Goal: Information Seeking & Learning: Check status

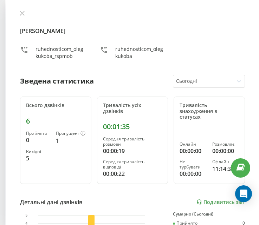
scroll to position [240, 0]
click at [21, 12] on icon at bounding box center [22, 13] width 4 height 4
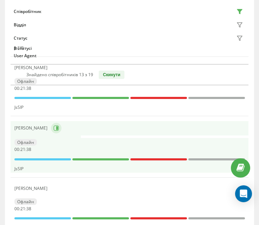
click at [51, 125] on button at bounding box center [56, 128] width 11 height 11
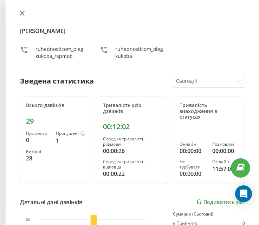
click at [23, 15] on icon at bounding box center [22, 13] width 5 height 5
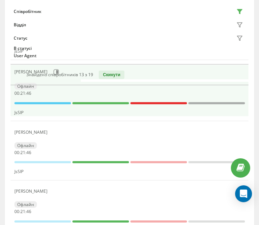
scroll to position [170, 0]
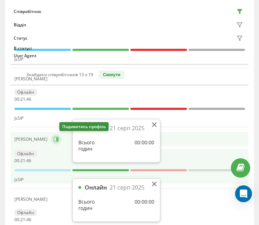
click at [59, 142] on icon at bounding box center [56, 140] width 6 height 6
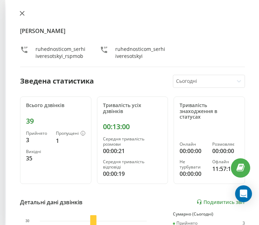
click at [20, 16] on button at bounding box center [22, 14] width 9 height 7
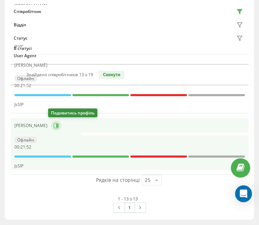
click at [56, 126] on icon at bounding box center [57, 126] width 2 height 4
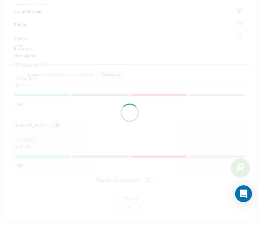
scroll to position [775, 0]
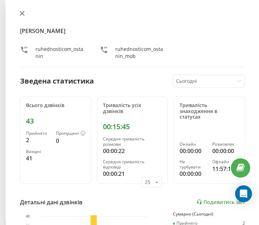
click at [25, 11] on button at bounding box center [22, 14] width 9 height 7
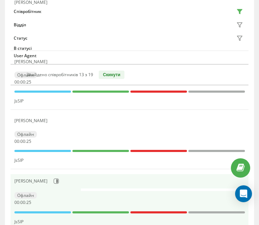
scroll to position [212, 0]
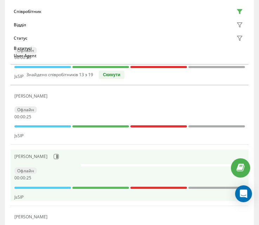
click at [51, 164] on td at bounding box center [46, 165] width 70 height 2
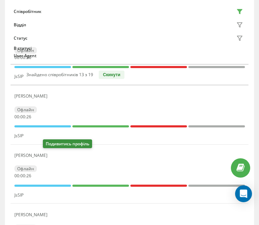
click at [51, 153] on button at bounding box center [55, 157] width 8 height 10
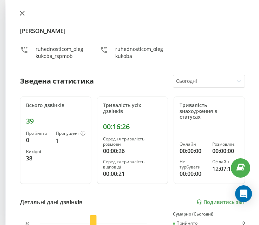
click at [21, 11] on button at bounding box center [22, 14] width 9 height 7
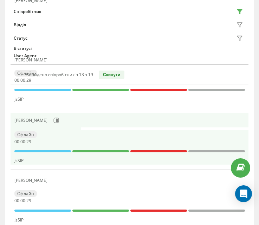
scroll to position [177, 0]
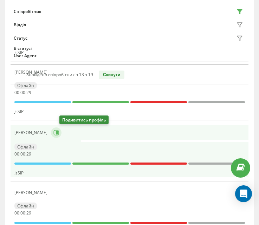
click at [58, 131] on icon at bounding box center [57, 133] width 2 height 4
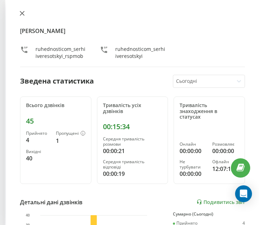
click at [23, 16] on button at bounding box center [22, 14] width 9 height 7
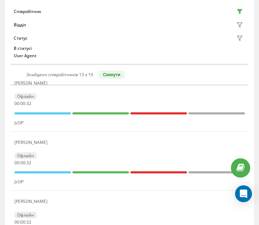
scroll to position [71, 0]
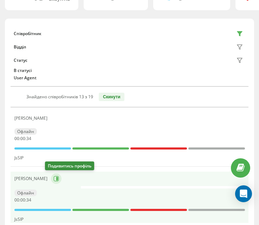
click at [56, 180] on icon at bounding box center [57, 179] width 2 height 4
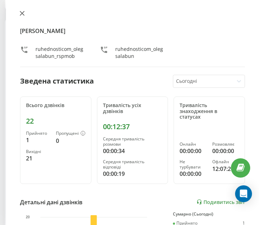
click at [21, 11] on button at bounding box center [22, 14] width 9 height 7
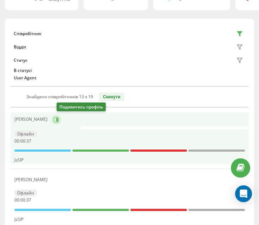
click at [59, 122] on icon at bounding box center [55, 119] width 5 height 5
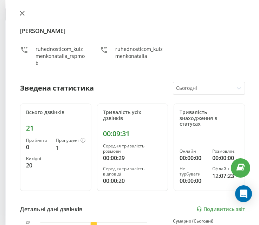
click at [22, 14] on icon at bounding box center [22, 13] width 5 height 5
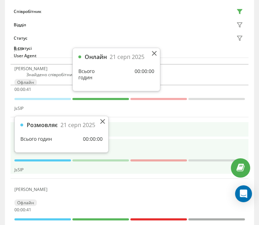
scroll to position [247, 0]
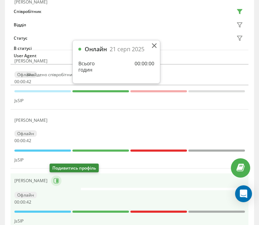
click at [57, 179] on icon at bounding box center [55, 180] width 5 height 5
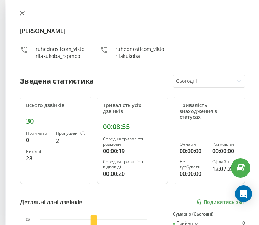
click at [25, 15] on button at bounding box center [22, 14] width 9 height 7
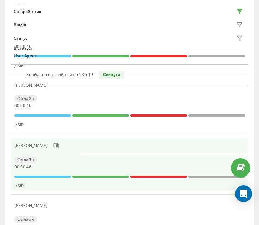
scroll to position [317, 0]
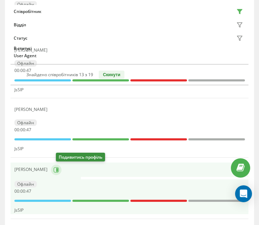
click at [59, 172] on icon at bounding box center [56, 170] width 6 height 6
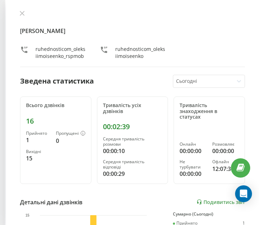
click at [18, 10] on div "[PERSON_NAME] ruhednosticom_oleksiimoiseenko_rspmob ruhednosticom_oleksiimoisee…" at bounding box center [132, 112] width 253 height 225
click at [23, 12] on icon at bounding box center [22, 13] width 4 height 4
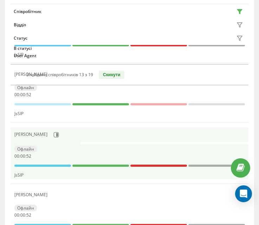
scroll to position [388, 0]
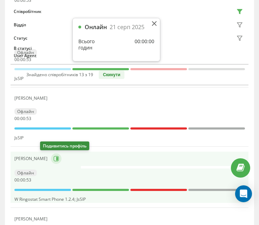
click at [53, 161] on icon at bounding box center [56, 159] width 6 height 6
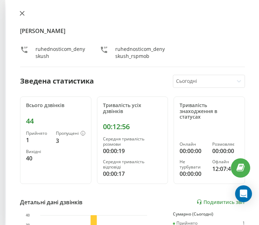
click at [21, 17] on button at bounding box center [22, 14] width 9 height 7
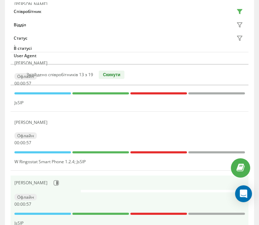
scroll to position [458, 0]
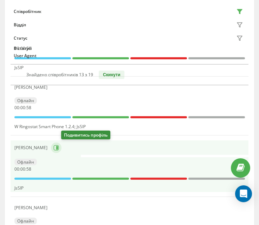
click at [58, 149] on icon at bounding box center [57, 148] width 2 height 4
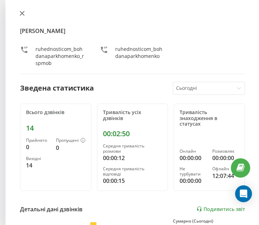
click at [23, 13] on icon at bounding box center [22, 13] width 4 height 4
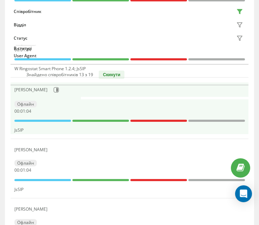
scroll to position [528, 0]
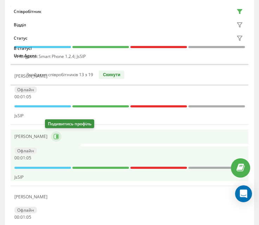
click at [53, 134] on icon at bounding box center [56, 137] width 6 height 6
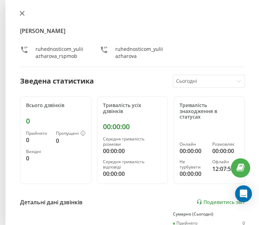
click at [20, 16] on button at bounding box center [22, 14] width 9 height 7
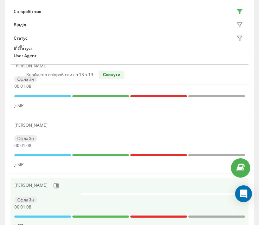
scroll to position [599, 0]
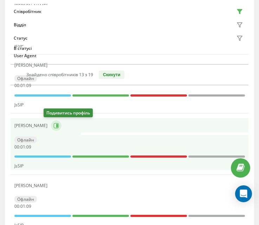
click at [53, 126] on icon at bounding box center [55, 125] width 5 height 5
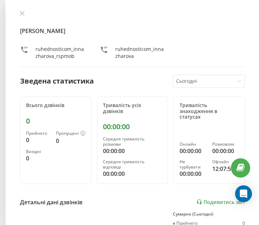
drag, startPoint x: 24, startPoint y: 17, endPoint x: 28, endPoint y: 20, distance: 5.3
click at [24, 17] on button at bounding box center [22, 14] width 9 height 7
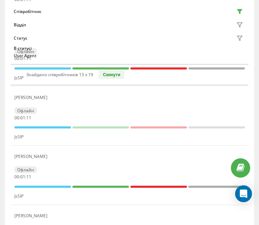
scroll to position [634, 0]
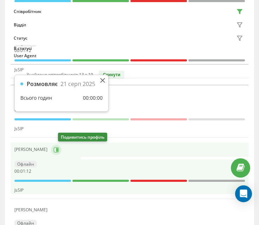
click at [62, 153] on button at bounding box center [56, 150] width 11 height 11
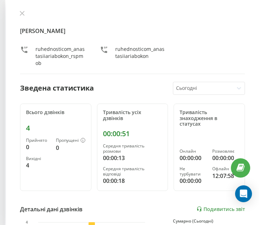
click at [23, 8] on div "[PERSON_NAME] ruhednosticom_anastasiiariabokon_rspmob ruhednosticom_anastasiiar…" at bounding box center [132, 112] width 253 height 225
click at [22, 18] on div "[PERSON_NAME] ruhednosticom_anastasiiariabokon_rspmob ruhednosticom_anastasiiar…" at bounding box center [132, 43] width 225 height 64
click at [22, 17] on button at bounding box center [22, 14] width 9 height 7
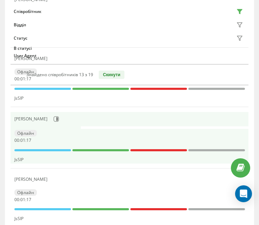
scroll to position [739, 0]
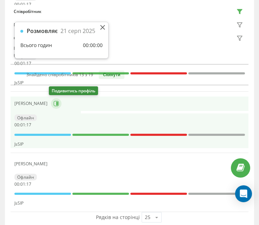
click at [56, 104] on icon at bounding box center [56, 104] width 6 height 6
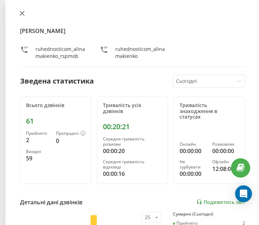
click at [18, 14] on button at bounding box center [22, 14] width 9 height 7
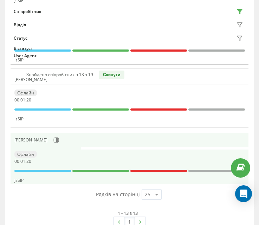
scroll to position [775, 0]
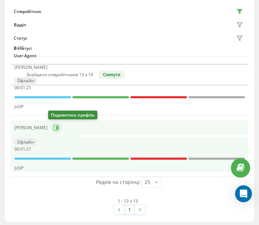
click at [52, 132] on button at bounding box center [56, 128] width 11 height 11
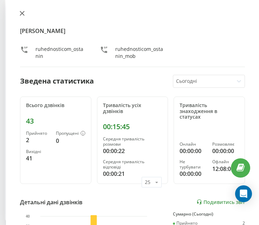
click at [20, 16] on button at bounding box center [22, 14] width 9 height 7
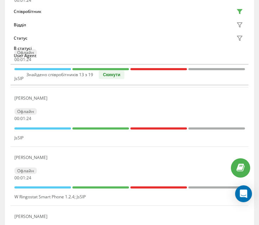
scroll to position [282, 0]
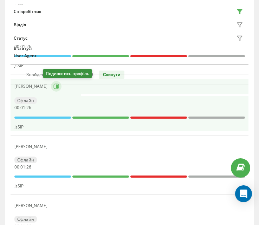
click at [51, 88] on button at bounding box center [56, 86] width 11 height 11
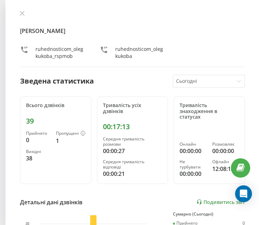
click at [20, 18] on div "[PERSON_NAME] ruhednosticom_olegkukoba_rspmob ruhednosticom_olegkukoba" at bounding box center [132, 39] width 225 height 57
click at [22, 13] on icon at bounding box center [22, 13] width 4 height 4
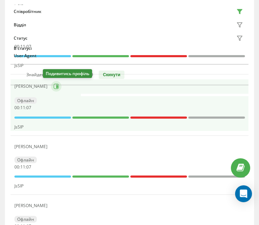
click at [53, 87] on icon at bounding box center [55, 86] width 5 height 5
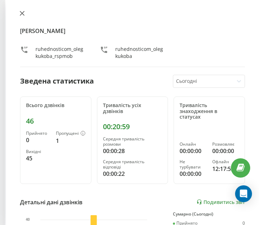
click at [22, 16] on button at bounding box center [22, 14] width 9 height 7
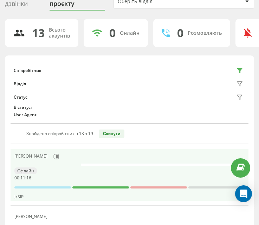
scroll to position [36, 0]
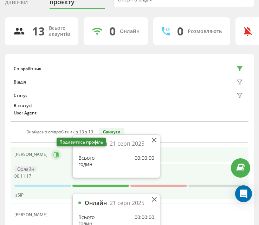
click at [59, 157] on icon at bounding box center [55, 154] width 5 height 5
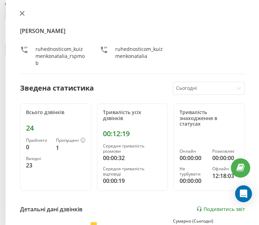
click at [20, 12] on icon at bounding box center [22, 13] width 5 height 5
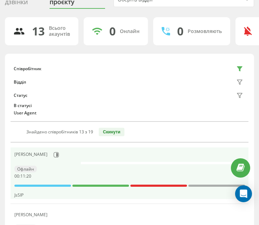
scroll to position [71, 0]
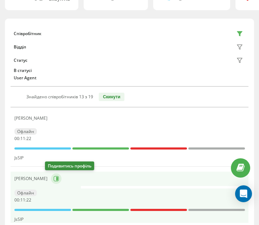
click at [56, 179] on icon at bounding box center [57, 179] width 2 height 4
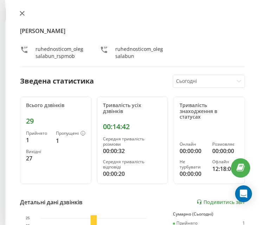
click at [22, 12] on icon at bounding box center [22, 13] width 5 height 5
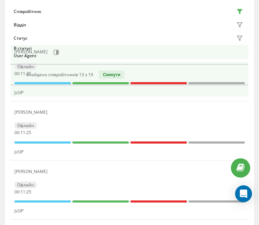
scroll to position [141, 0]
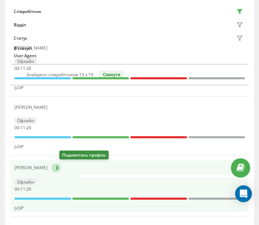
click at [58, 167] on icon at bounding box center [57, 168] width 2 height 4
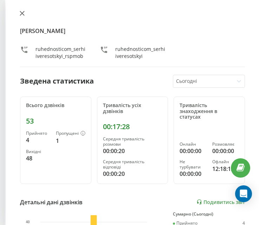
click at [21, 14] on icon at bounding box center [22, 13] width 5 height 5
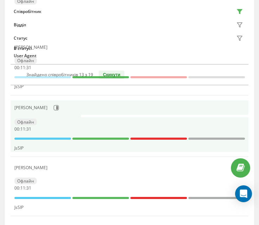
scroll to position [212, 0]
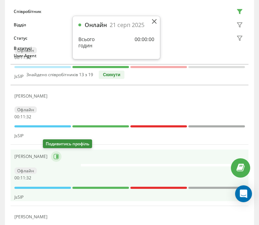
click at [53, 159] on icon at bounding box center [55, 156] width 5 height 5
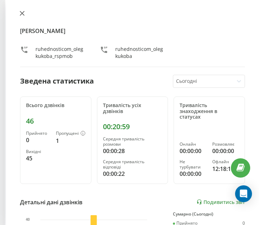
click at [21, 11] on button at bounding box center [22, 14] width 9 height 7
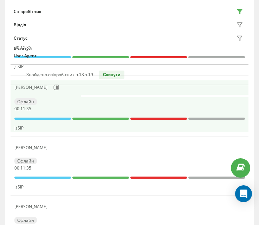
scroll to position [282, 0]
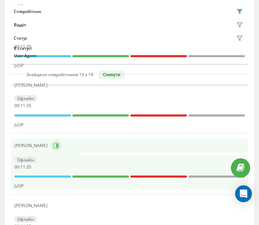
click at [53, 145] on icon at bounding box center [56, 146] width 6 height 6
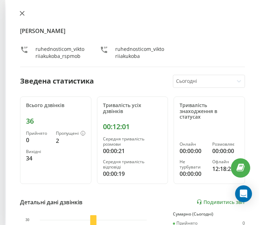
click at [25, 15] on button at bounding box center [22, 14] width 9 height 7
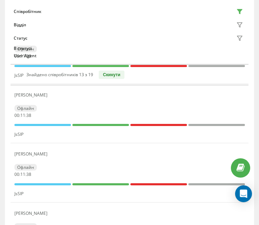
scroll to position [352, 0]
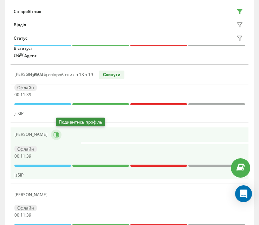
click at [58, 135] on icon at bounding box center [57, 135] width 2 height 4
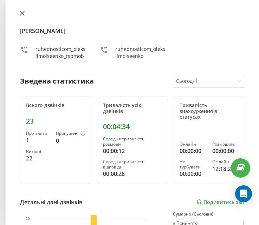
click at [21, 16] on button at bounding box center [22, 14] width 9 height 7
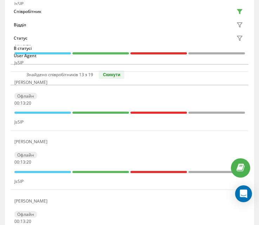
scroll to position [212, 0]
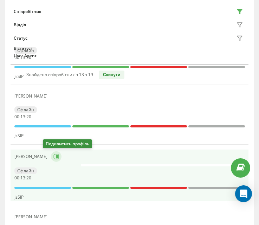
click at [53, 155] on icon at bounding box center [55, 156] width 5 height 5
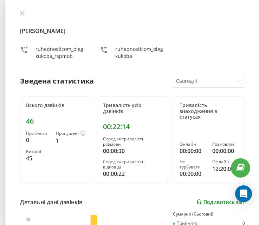
click at [197, 204] on icon at bounding box center [200, 202] width 6 height 6
click at [23, 13] on icon at bounding box center [22, 13] width 4 height 4
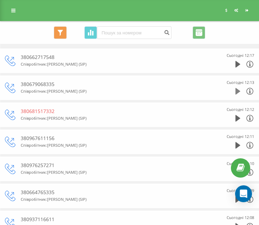
click at [237, 91] on icon at bounding box center [238, 91] width 5 height 7
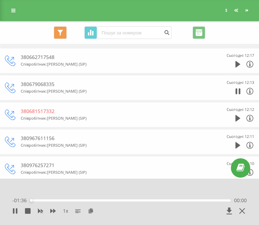
click at [136, 201] on div "00:00" at bounding box center [130, 201] width 201 height 2
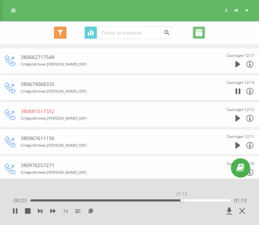
click at [182, 202] on div "01:13" at bounding box center [130, 201] width 201 height 2
click at [243, 212] on icon at bounding box center [243, 212] width 6 height 6
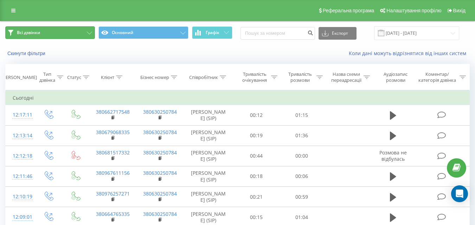
click at [41, 36] on button "Всі дзвінки" at bounding box center [50, 32] width 90 height 13
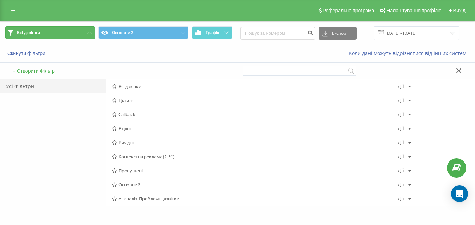
click at [93, 29] on button "Всі дзвінки" at bounding box center [50, 32] width 90 height 13
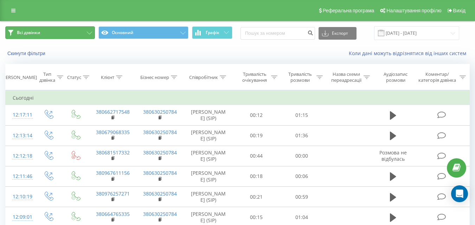
click at [60, 31] on button "Всі дзвінки" at bounding box center [50, 32] width 90 height 13
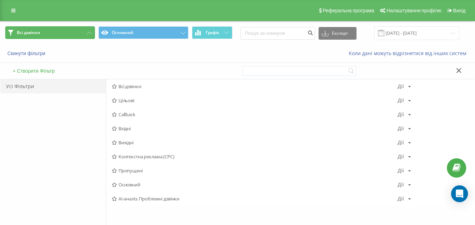
click at [60, 31] on button "Всі дзвінки" at bounding box center [50, 32] width 90 height 13
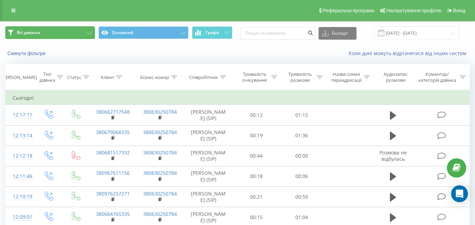
click at [18, 33] on span "Всі дзвінки" at bounding box center [28, 33] width 23 height 6
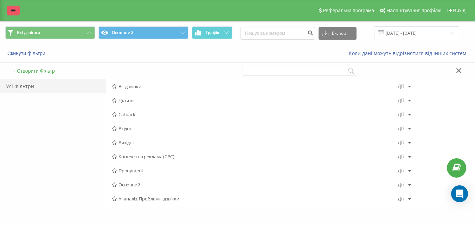
click at [13, 8] on icon at bounding box center [13, 10] width 4 height 5
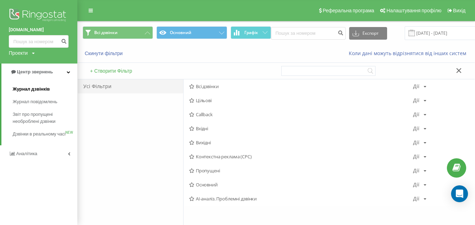
click at [45, 88] on span "Журнал дзвінків" at bounding box center [31, 89] width 37 height 7
